Goal: Information Seeking & Learning: Check status

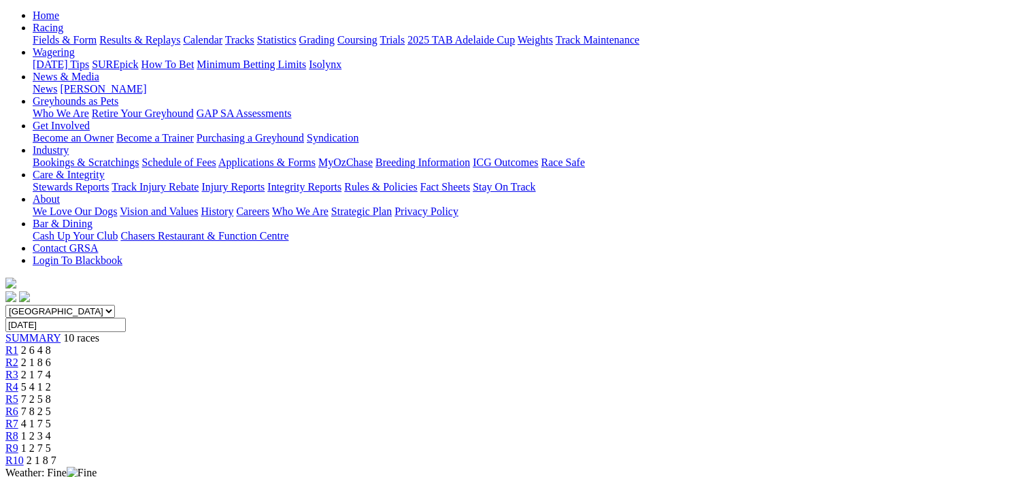
scroll to position [136, 0]
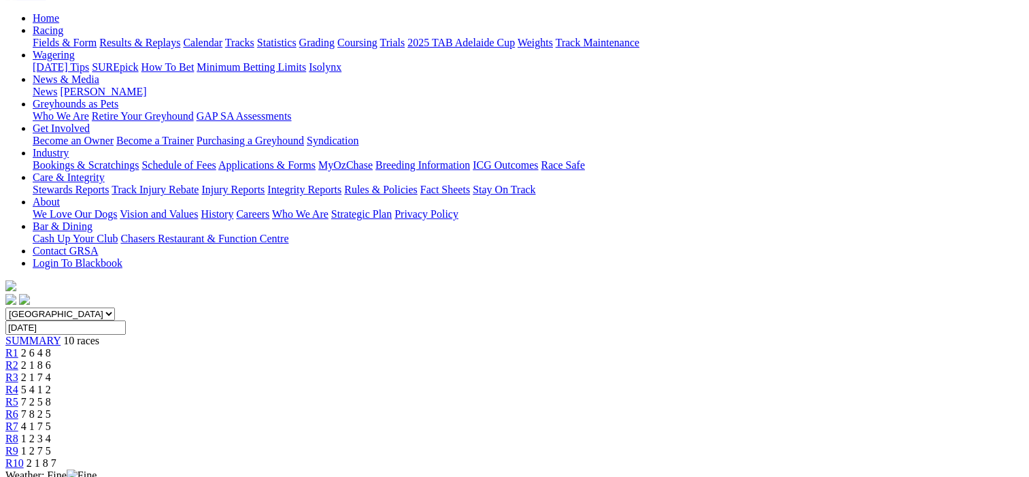
click at [18, 359] on span "R2" at bounding box center [11, 365] width 13 height 12
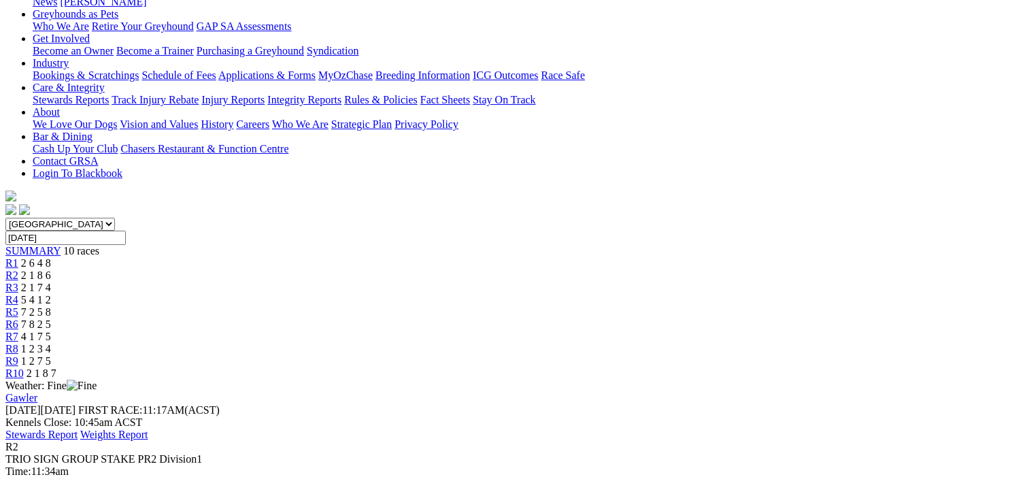
scroll to position [136, 0]
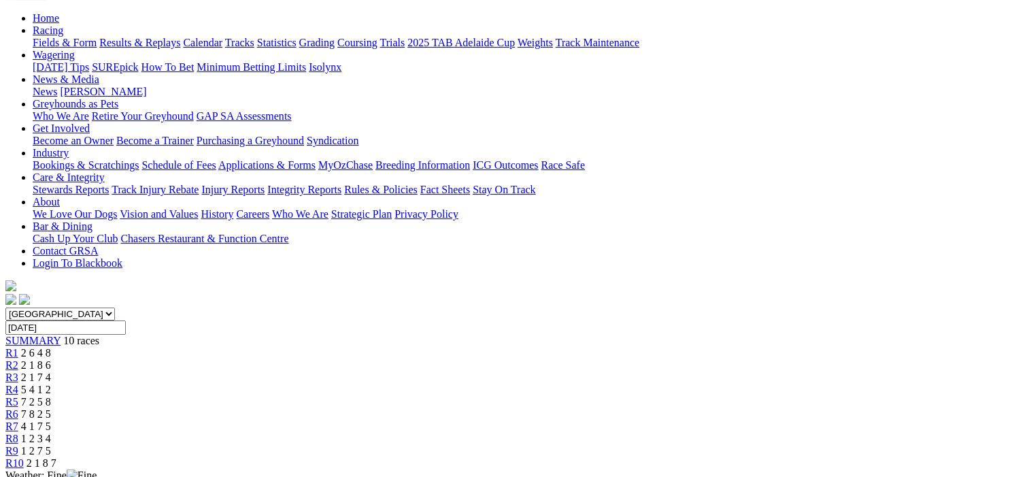
click at [18, 371] on span "R3" at bounding box center [11, 377] width 13 height 12
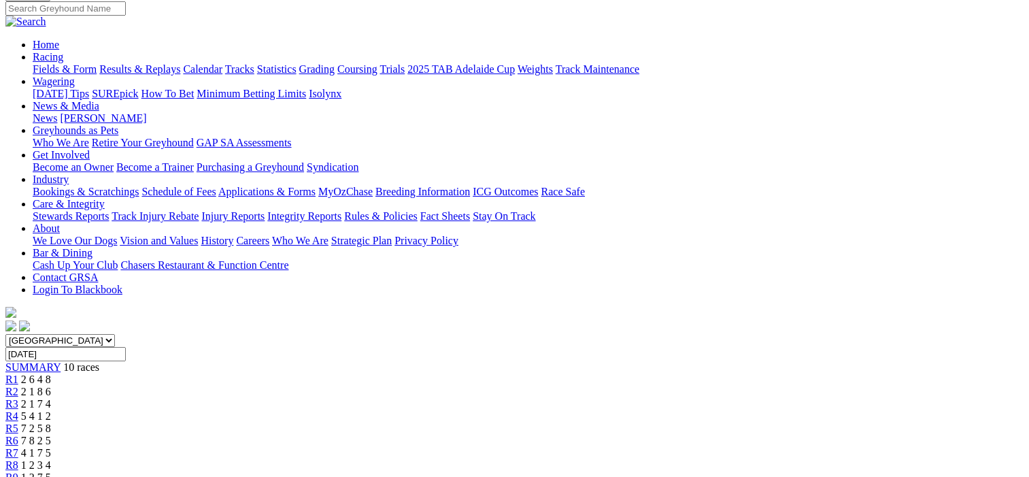
scroll to position [68, 0]
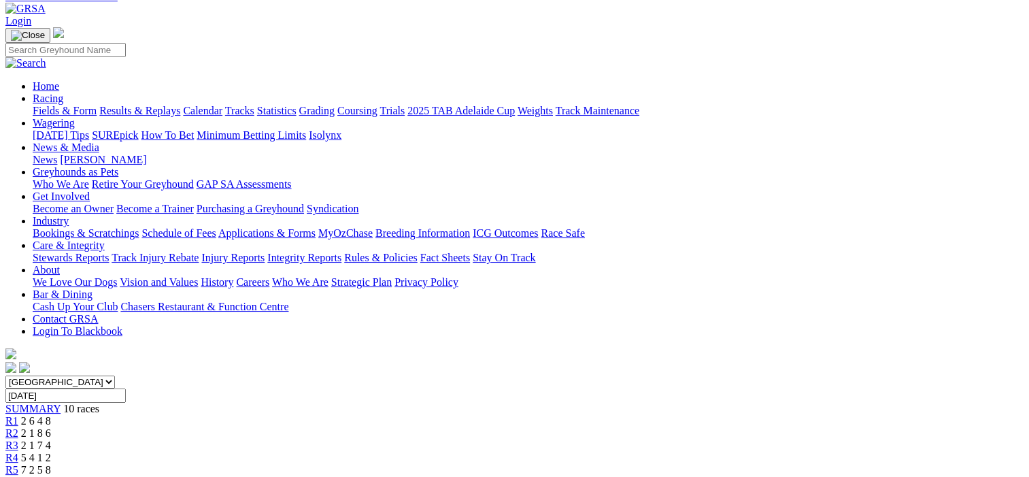
click at [18, 452] on span "R4" at bounding box center [11, 458] width 13 height 12
click at [18, 464] on span "R5" at bounding box center [11, 470] width 13 height 12
click at [18, 476] on span "R6" at bounding box center [11, 482] width 13 height 12
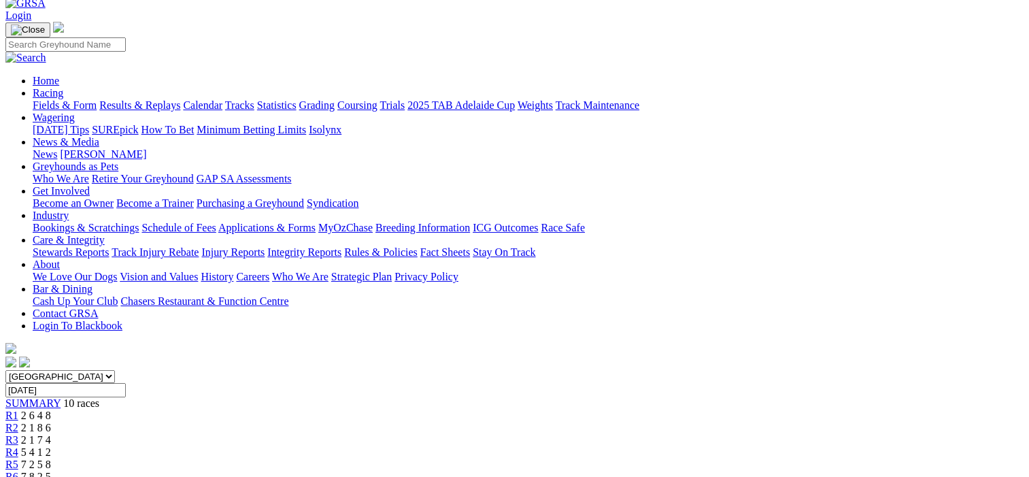
scroll to position [68, 0]
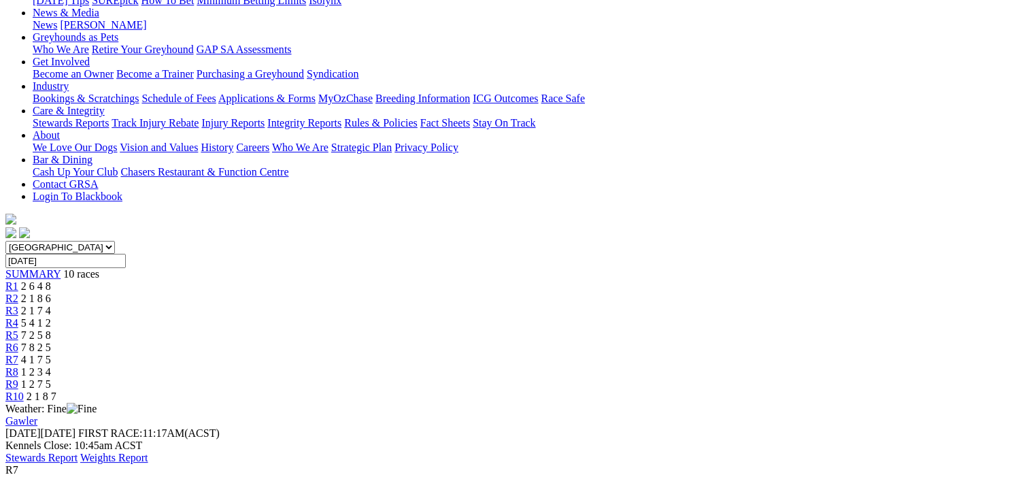
scroll to position [68, 0]
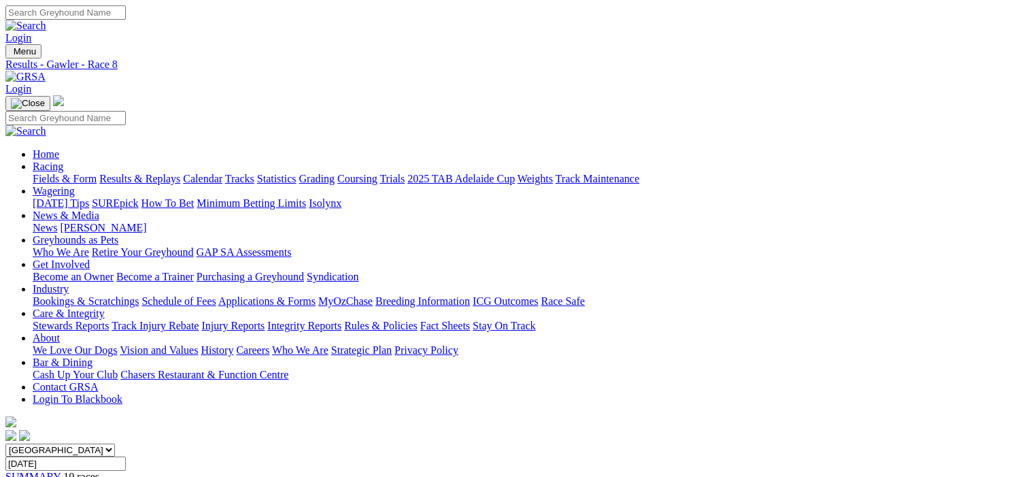
scroll to position [248, 0]
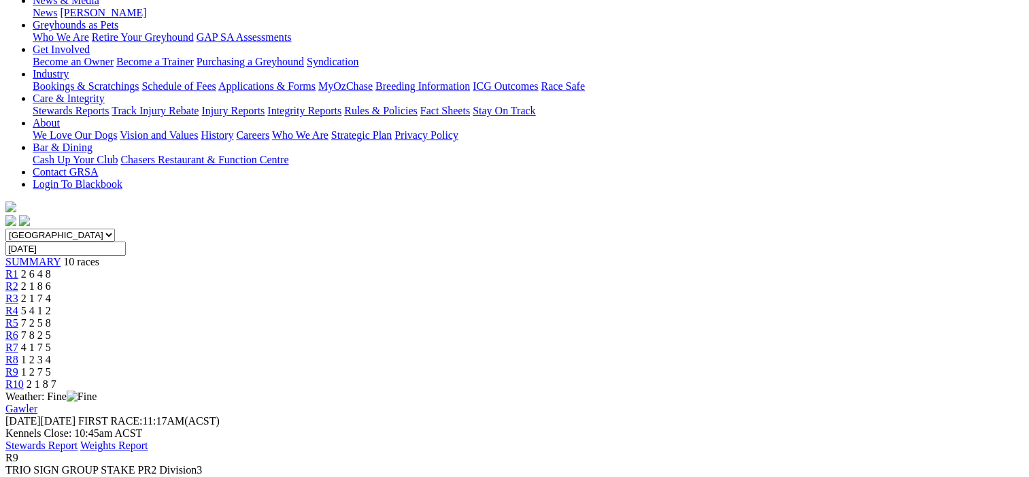
scroll to position [68, 0]
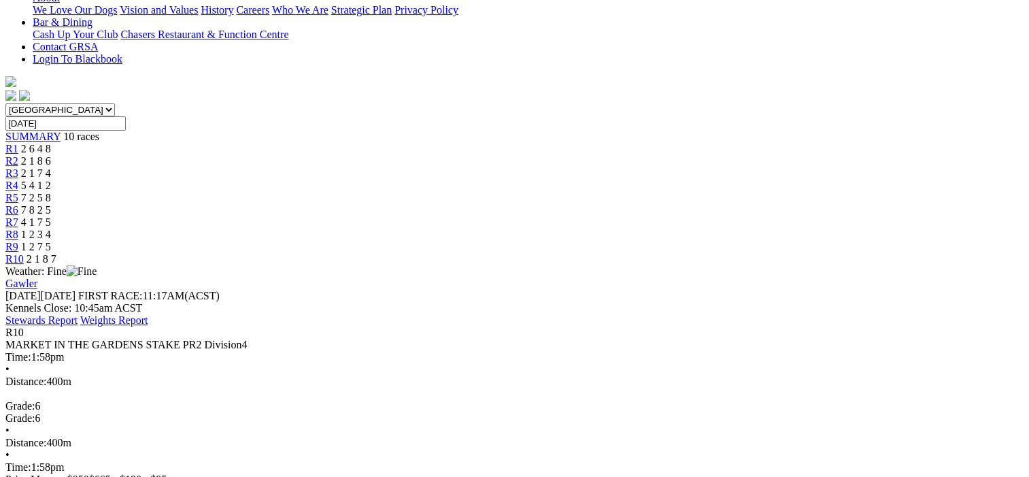
scroll to position [272, 0]
